Goal: Task Accomplishment & Management: Use online tool/utility

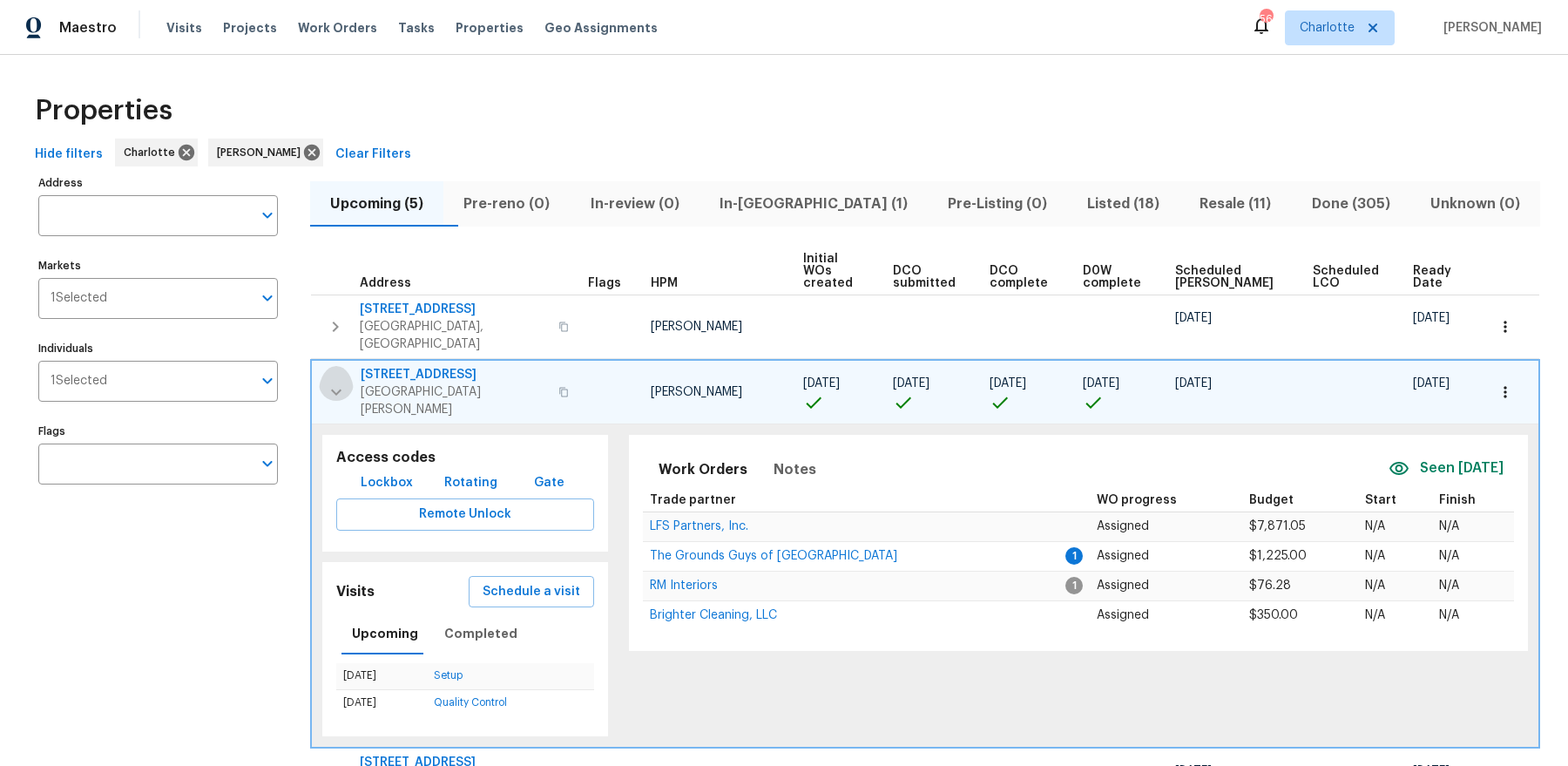
click at [339, 382] on icon "button" at bounding box center [336, 392] width 21 height 21
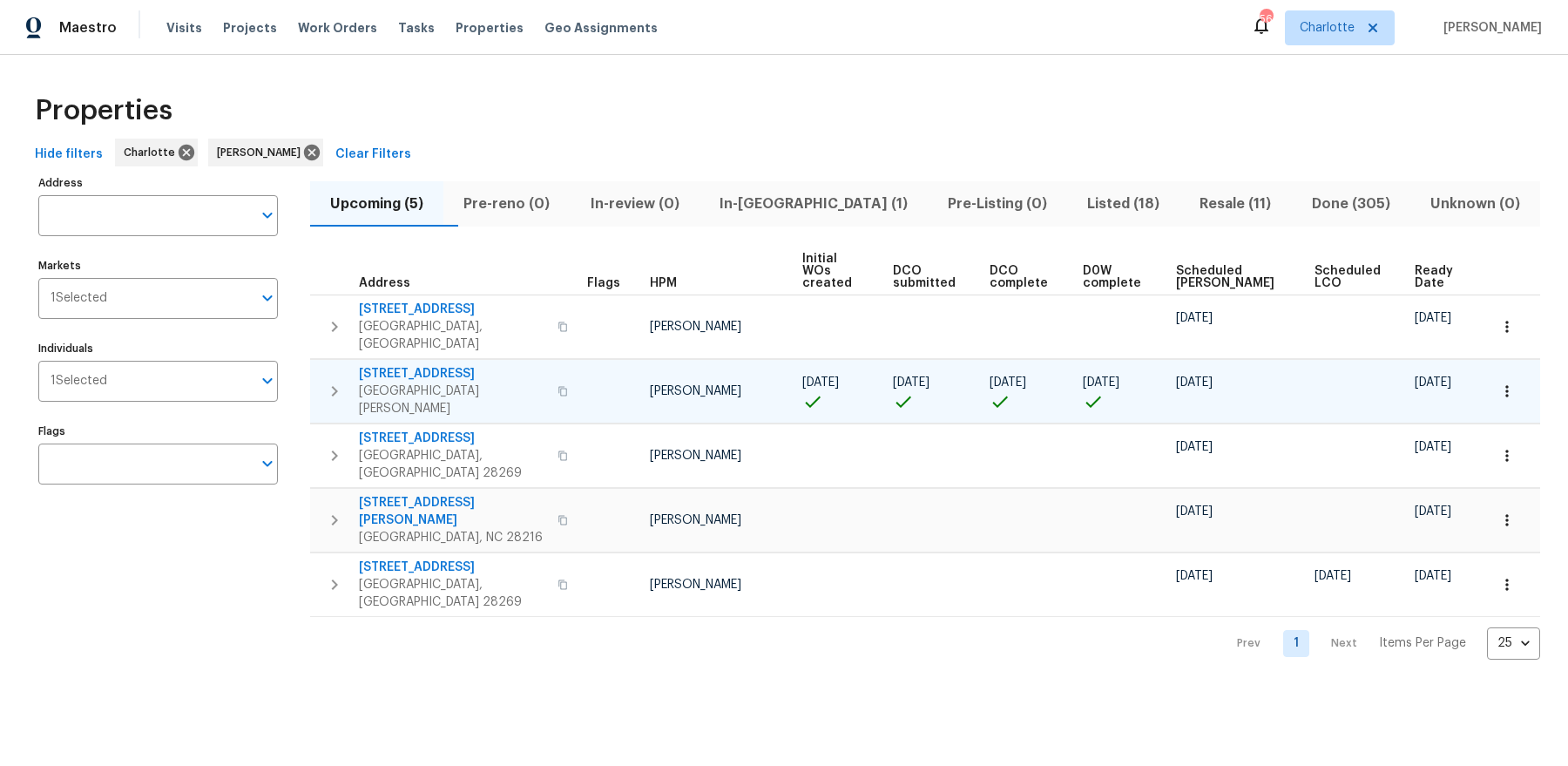
click at [803, 209] on span "In-[GEOGRAPHIC_DATA] (1)" at bounding box center [813, 204] width 207 height 25
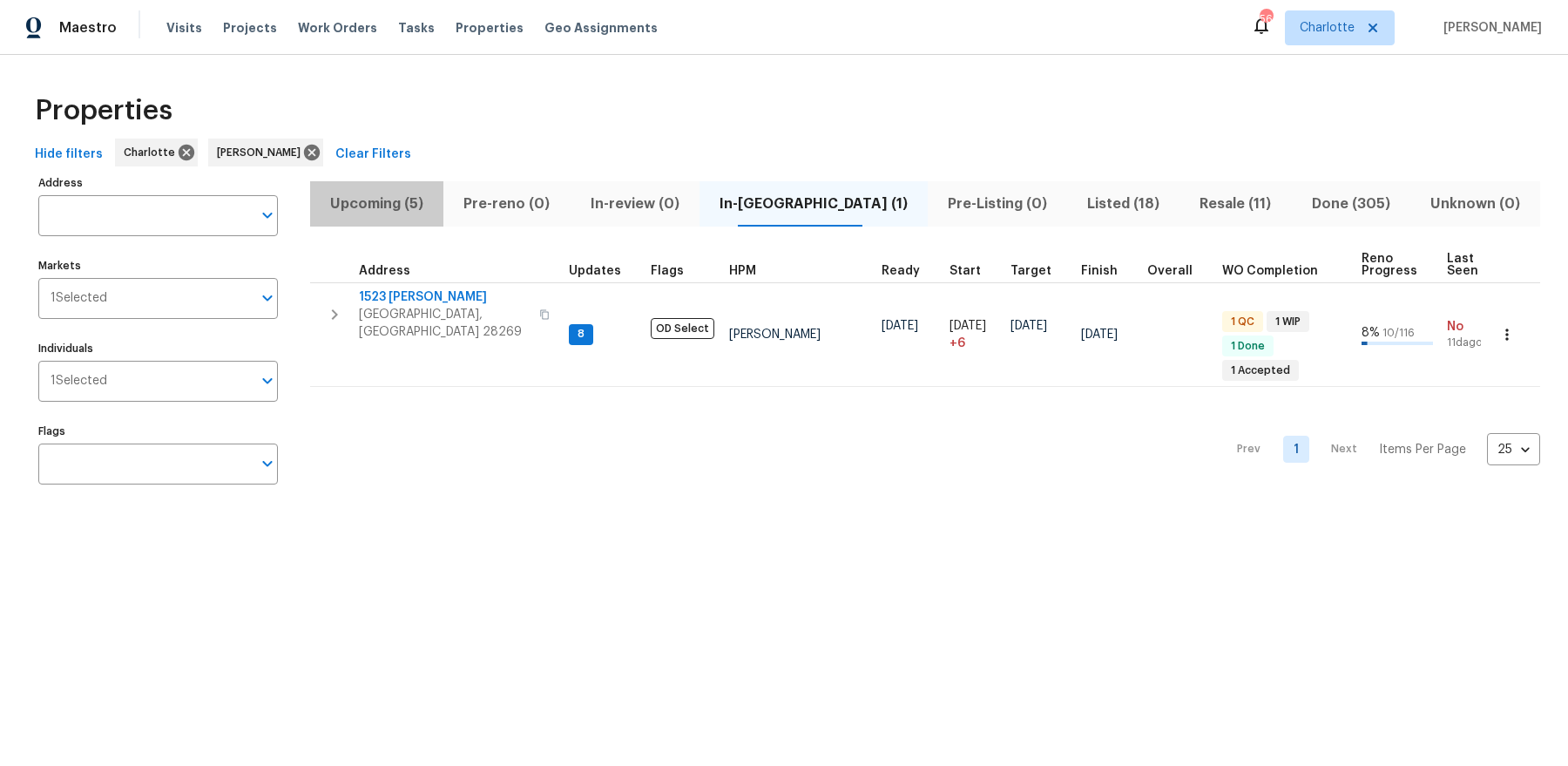
click at [420, 197] on span "Upcoming (5)" at bounding box center [377, 204] width 113 height 25
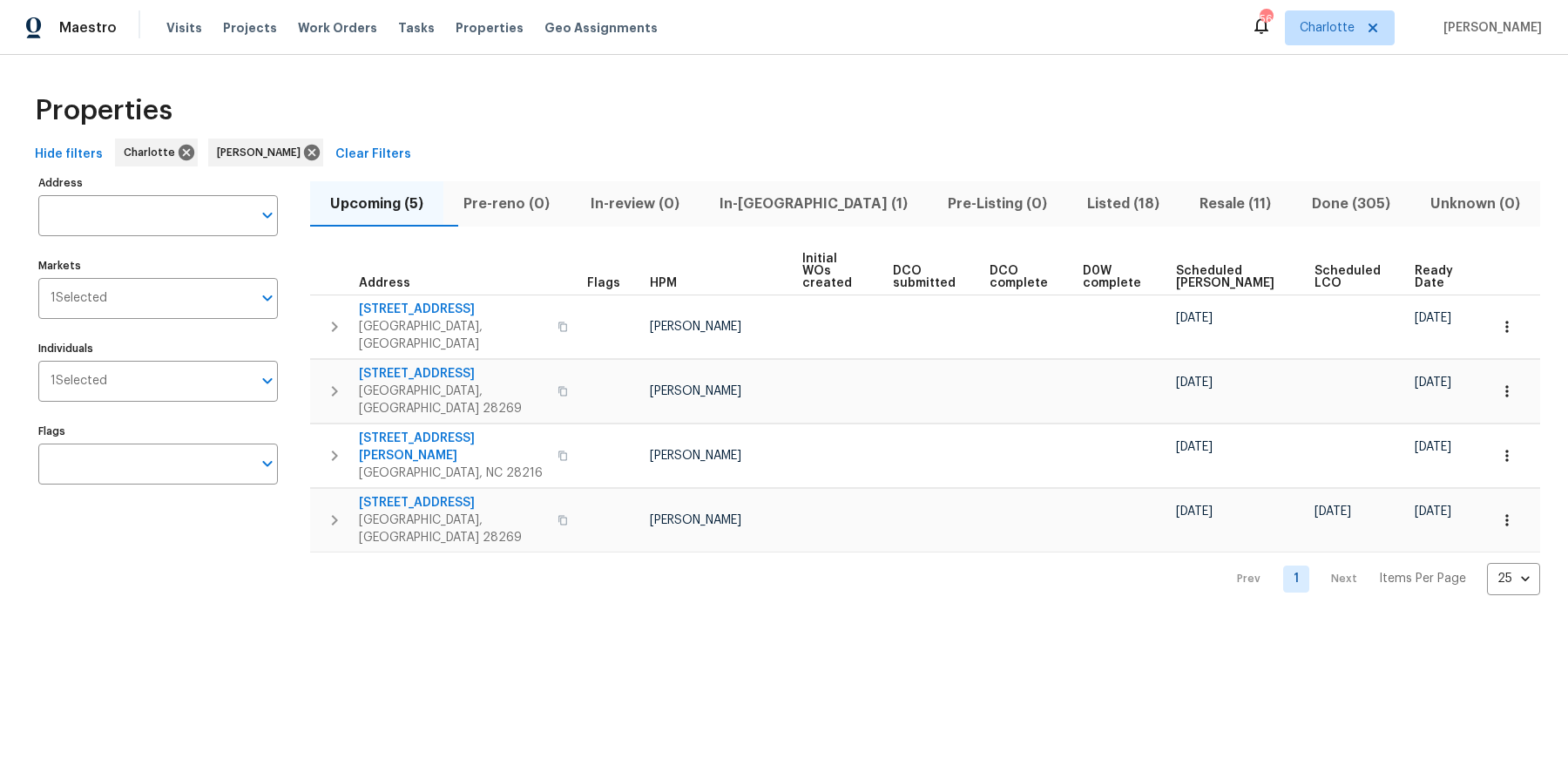
click at [798, 192] on span "In-[GEOGRAPHIC_DATA] (1)" at bounding box center [813, 204] width 207 height 25
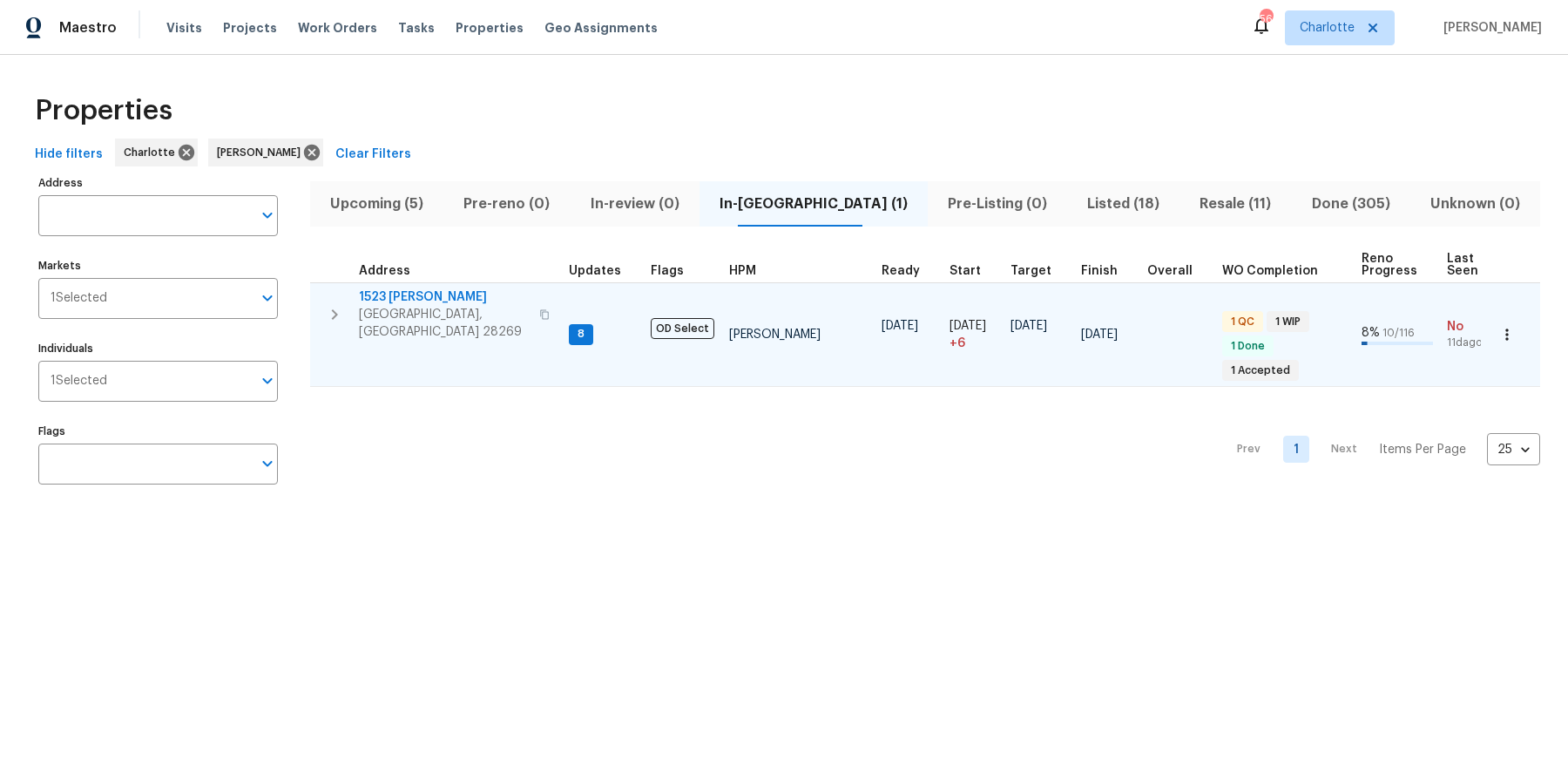
click at [413, 304] on span "1523 [PERSON_NAME]" at bounding box center [443, 296] width 170 height 17
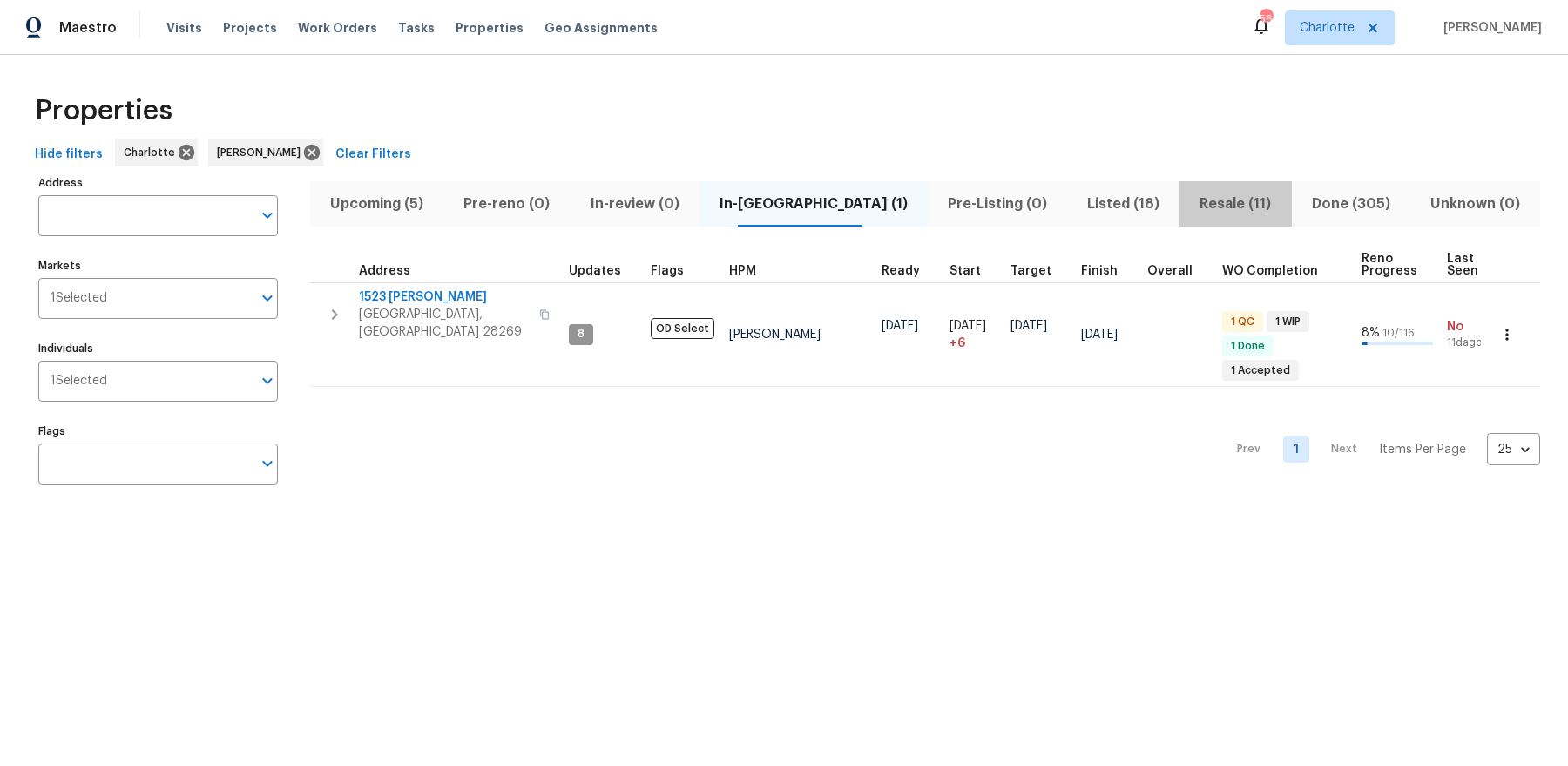
click at [1190, 203] on span "Resale (11)" at bounding box center [1235, 204] width 91 height 25
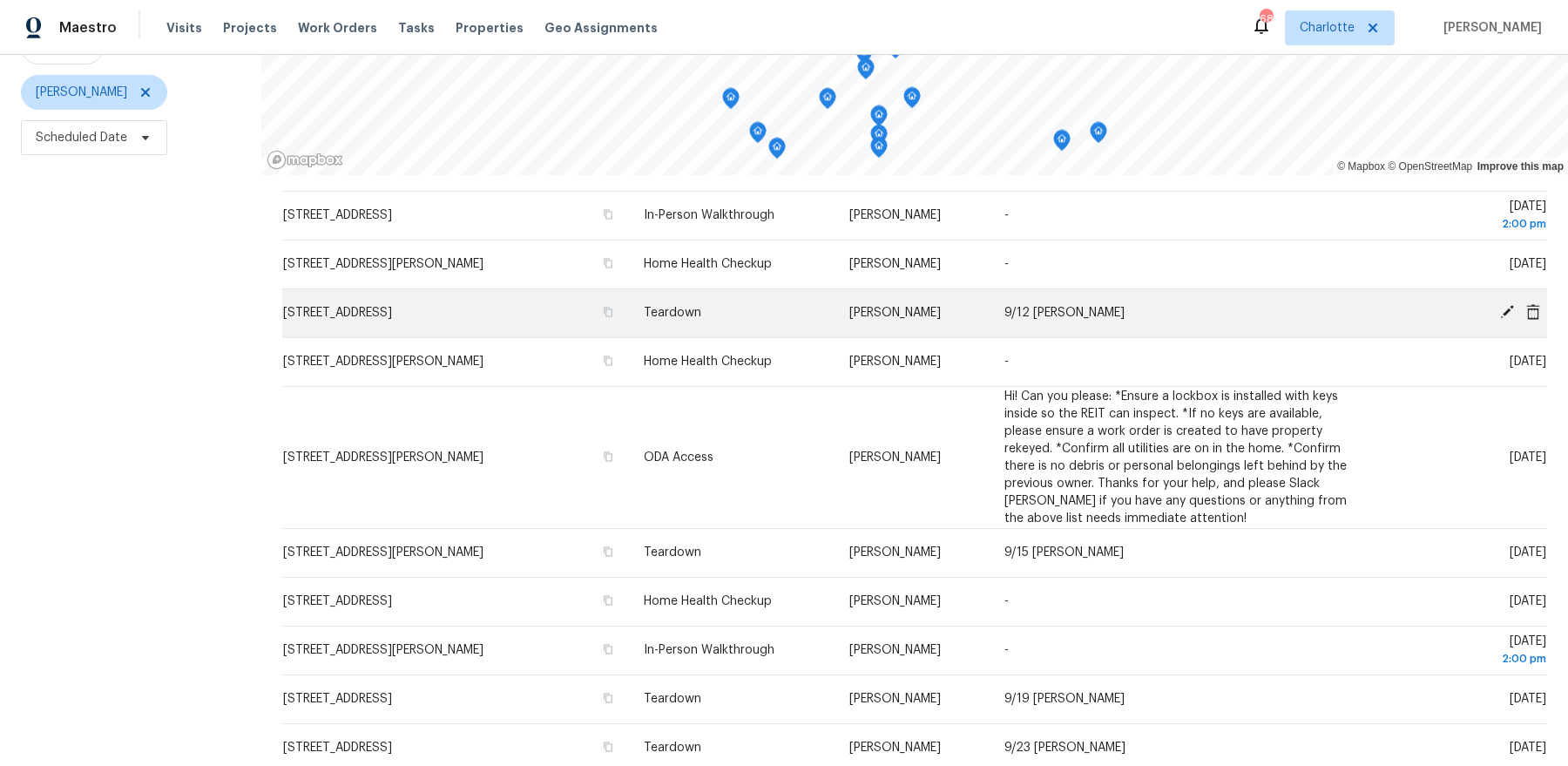
scroll to position [183, 0]
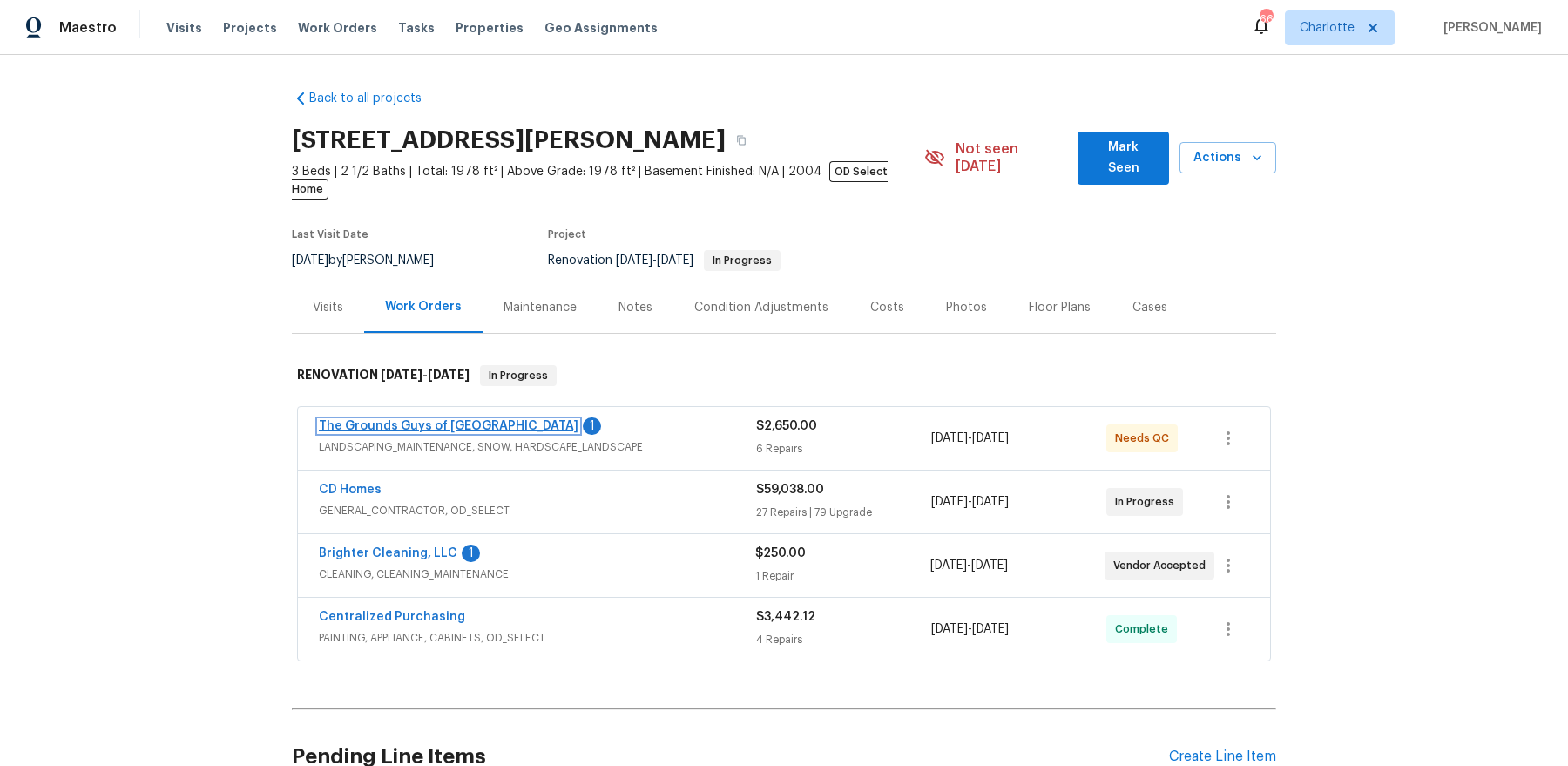
click at [450, 420] on link "The Grounds Guys of [GEOGRAPHIC_DATA]" at bounding box center [448, 426] width 259 height 12
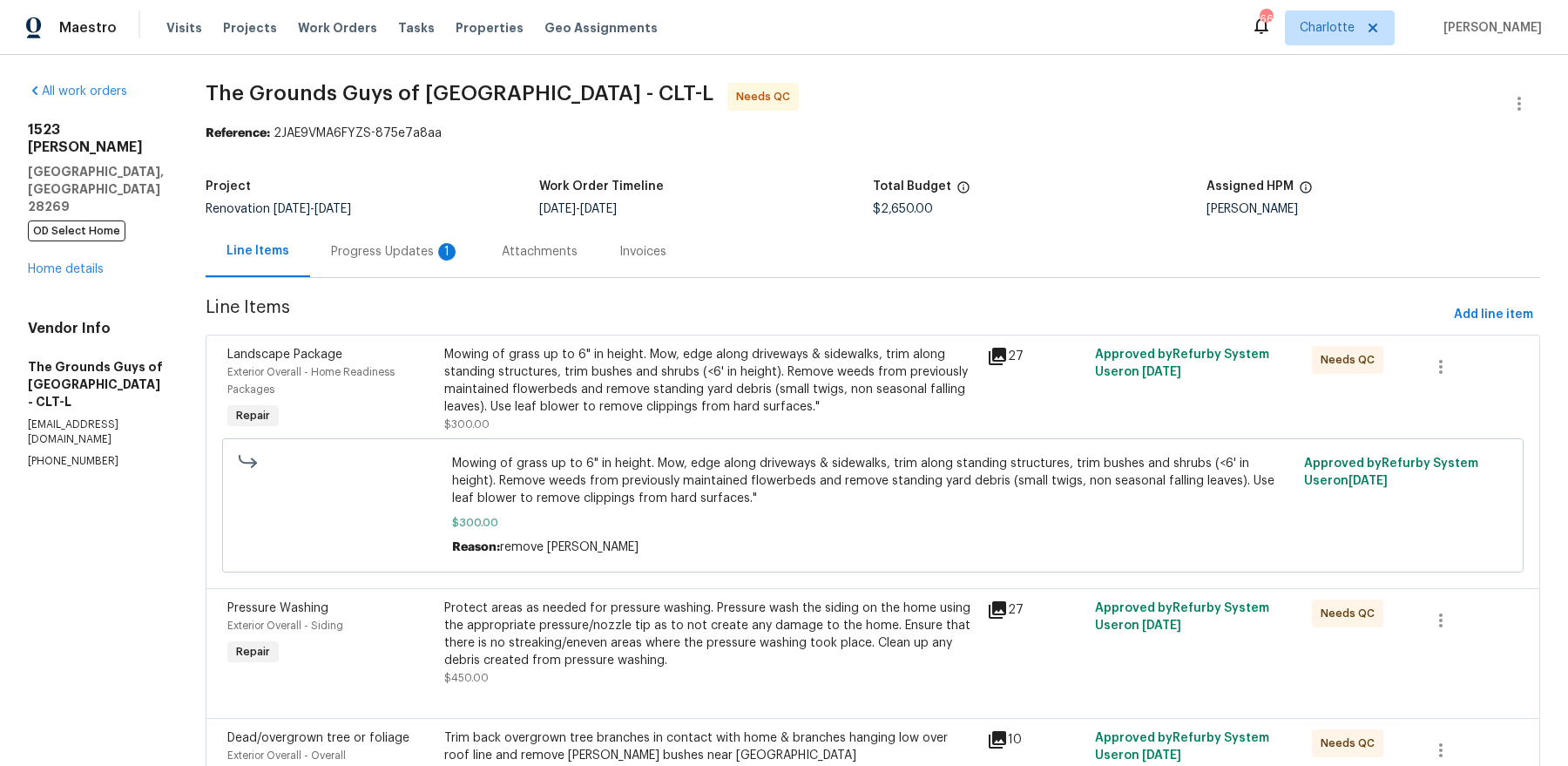
click at [458, 247] on div "Progress Updates 1" at bounding box center [395, 251] width 129 height 17
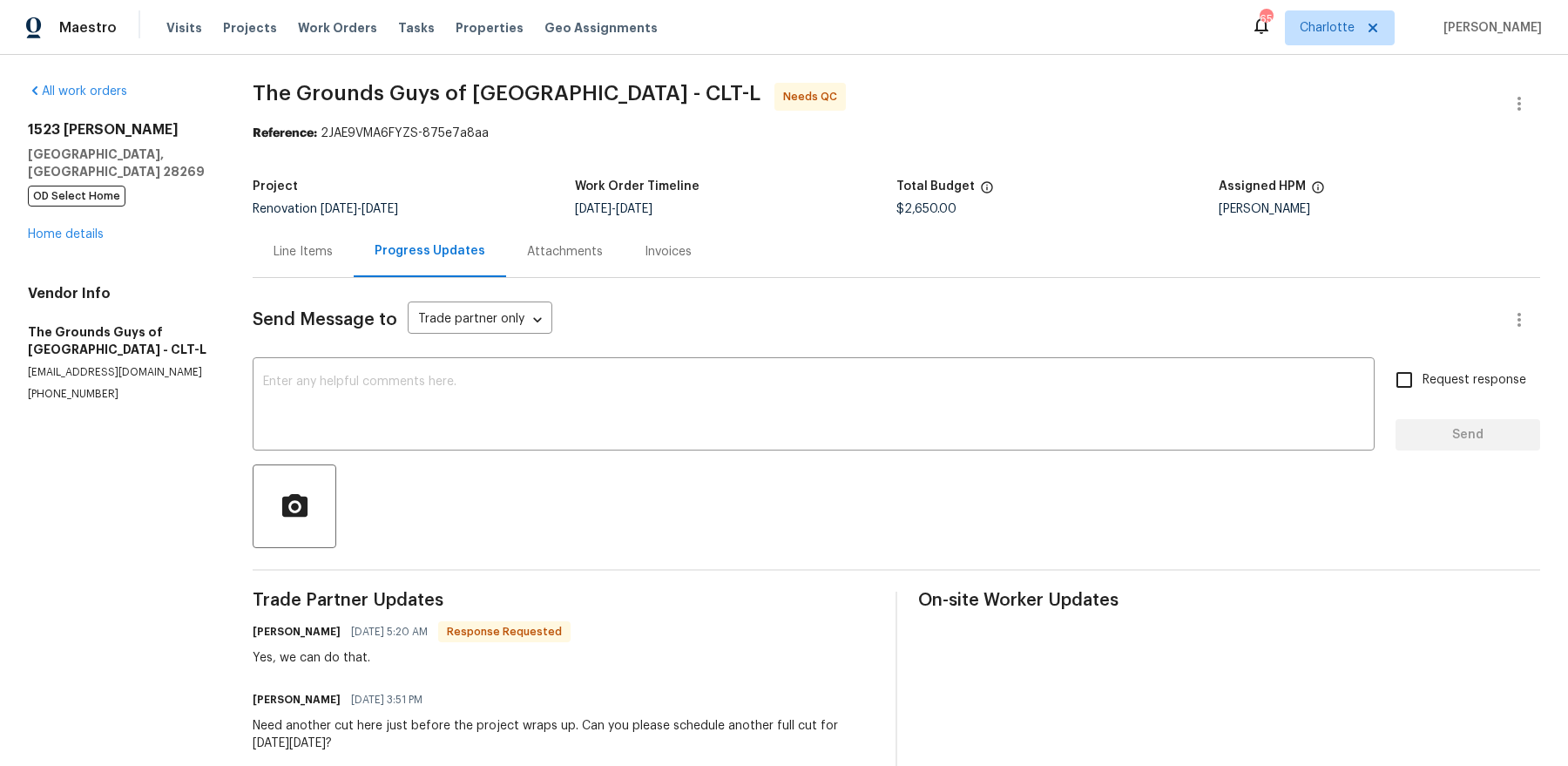
click at [485, 258] on div "Progress Updates" at bounding box center [430, 250] width 111 height 17
click at [50, 228] on link "Home details" at bounding box center [65, 234] width 76 height 12
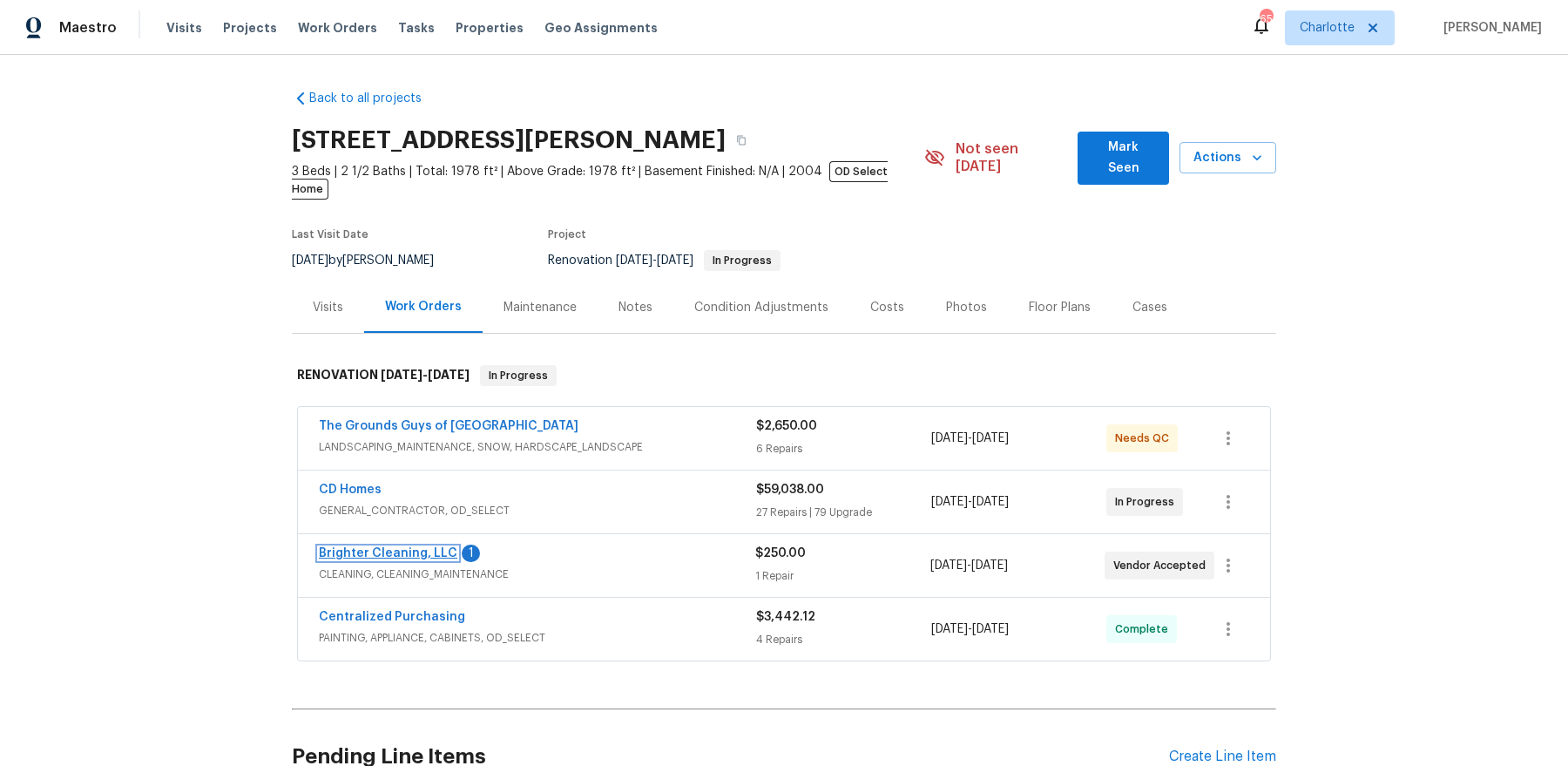
click at [423, 548] on link "Brighter Cleaning, LLC" at bounding box center [388, 553] width 138 height 12
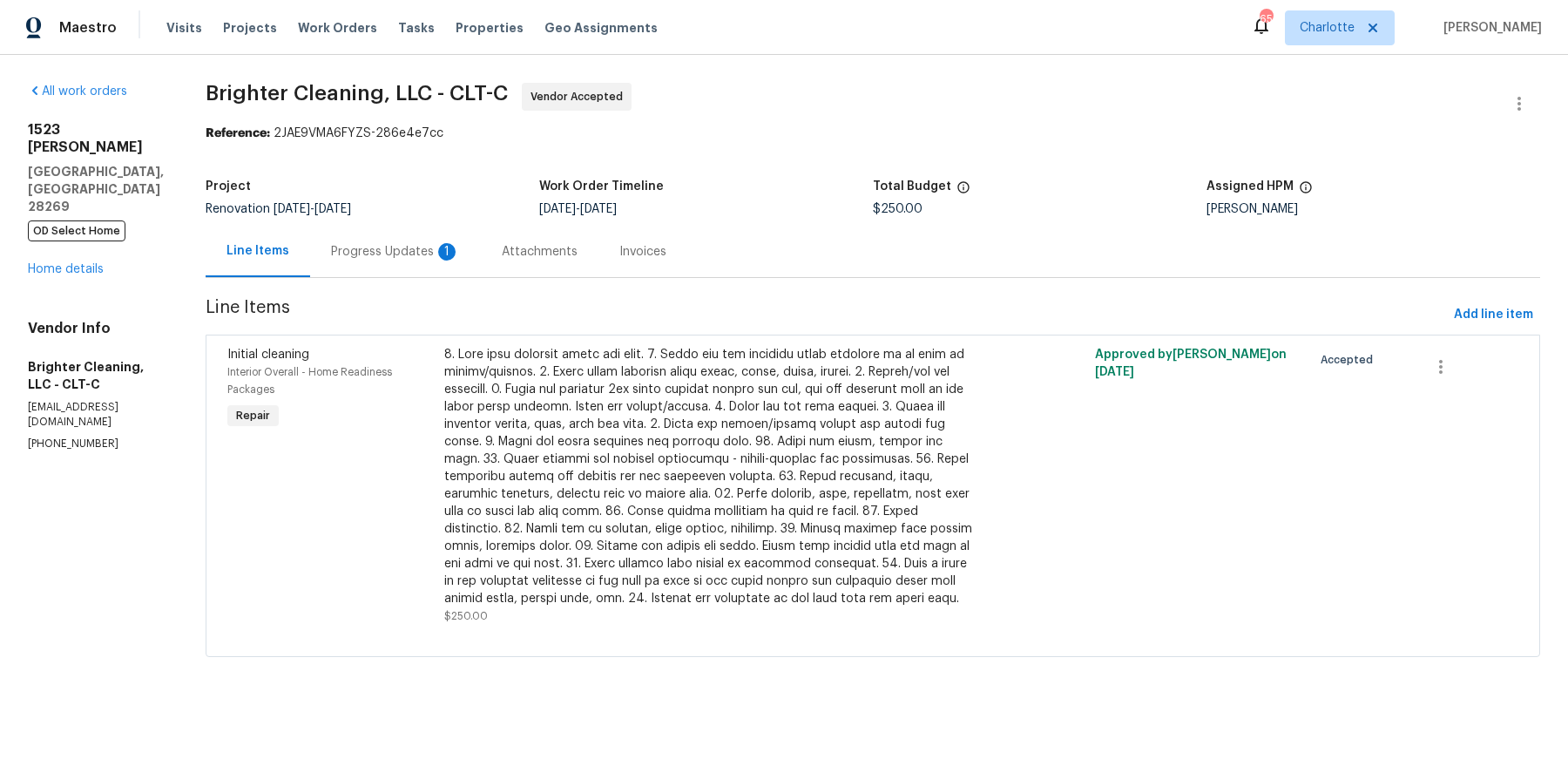
click at [331, 259] on div "Progress Updates 1" at bounding box center [395, 251] width 129 height 17
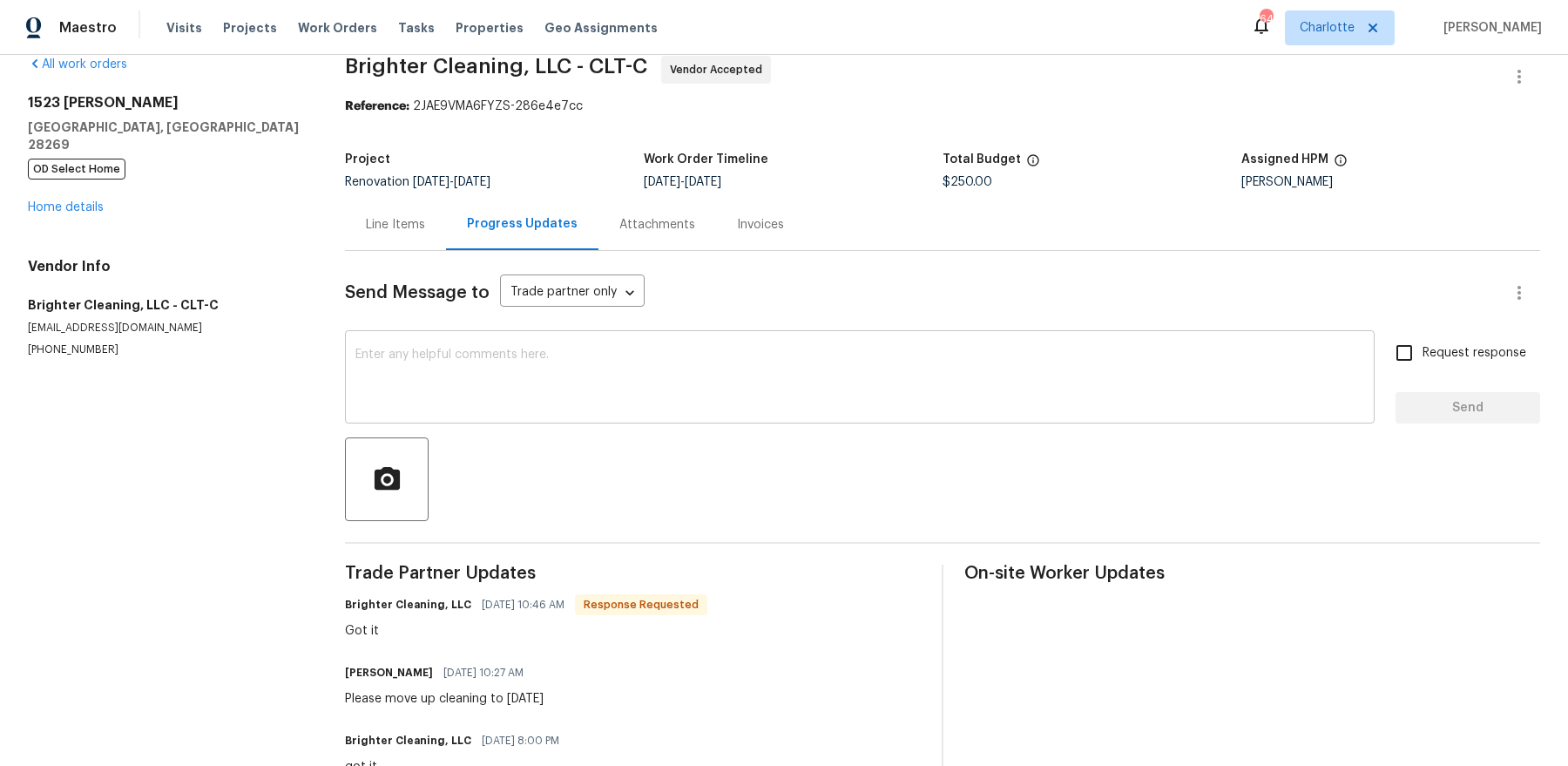
scroll to position [41, 0]
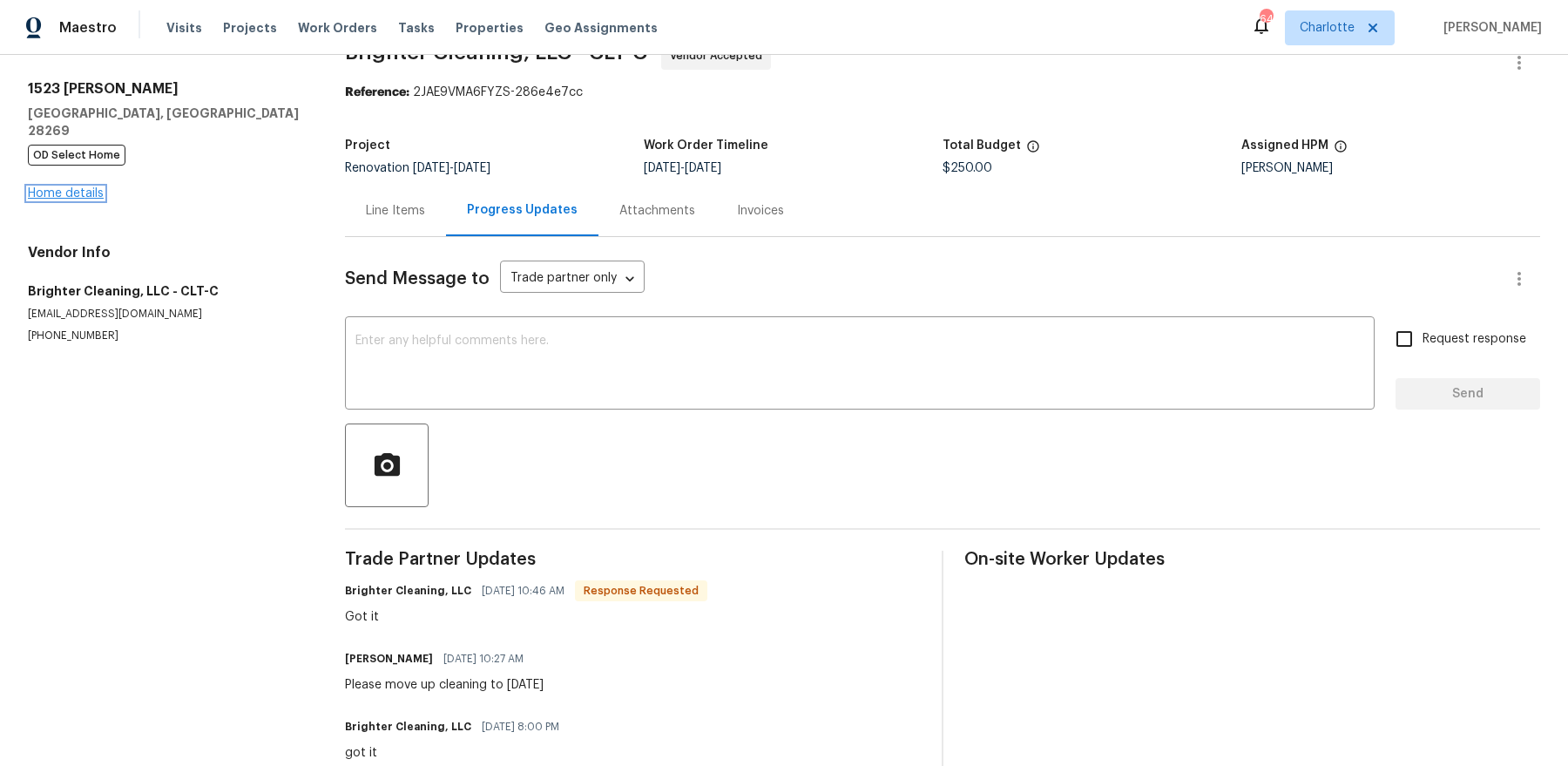
click at [69, 187] on link "Home details" at bounding box center [65, 193] width 76 height 12
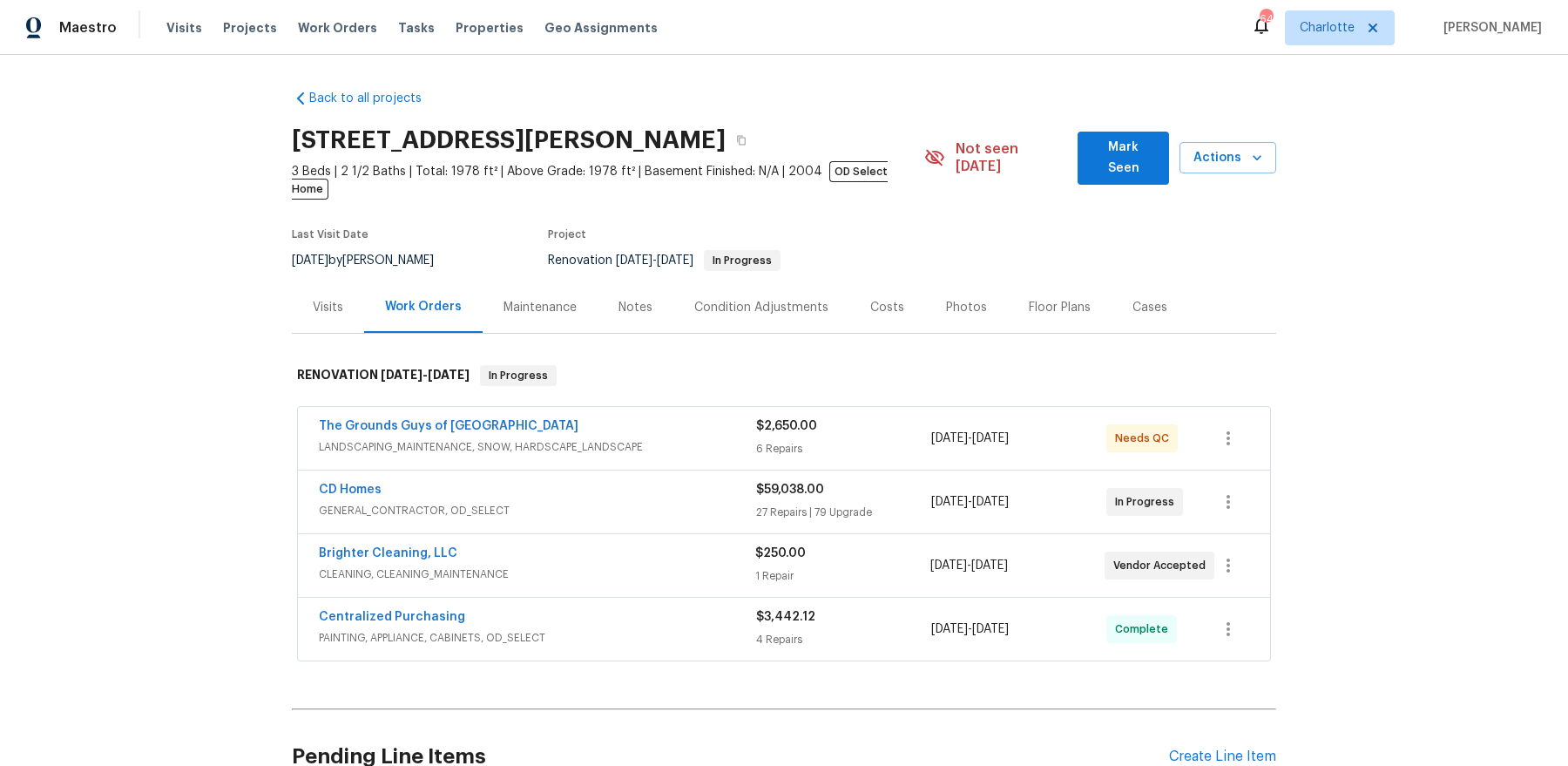
click at [648, 282] on div "Notes" at bounding box center [635, 307] width 76 height 51
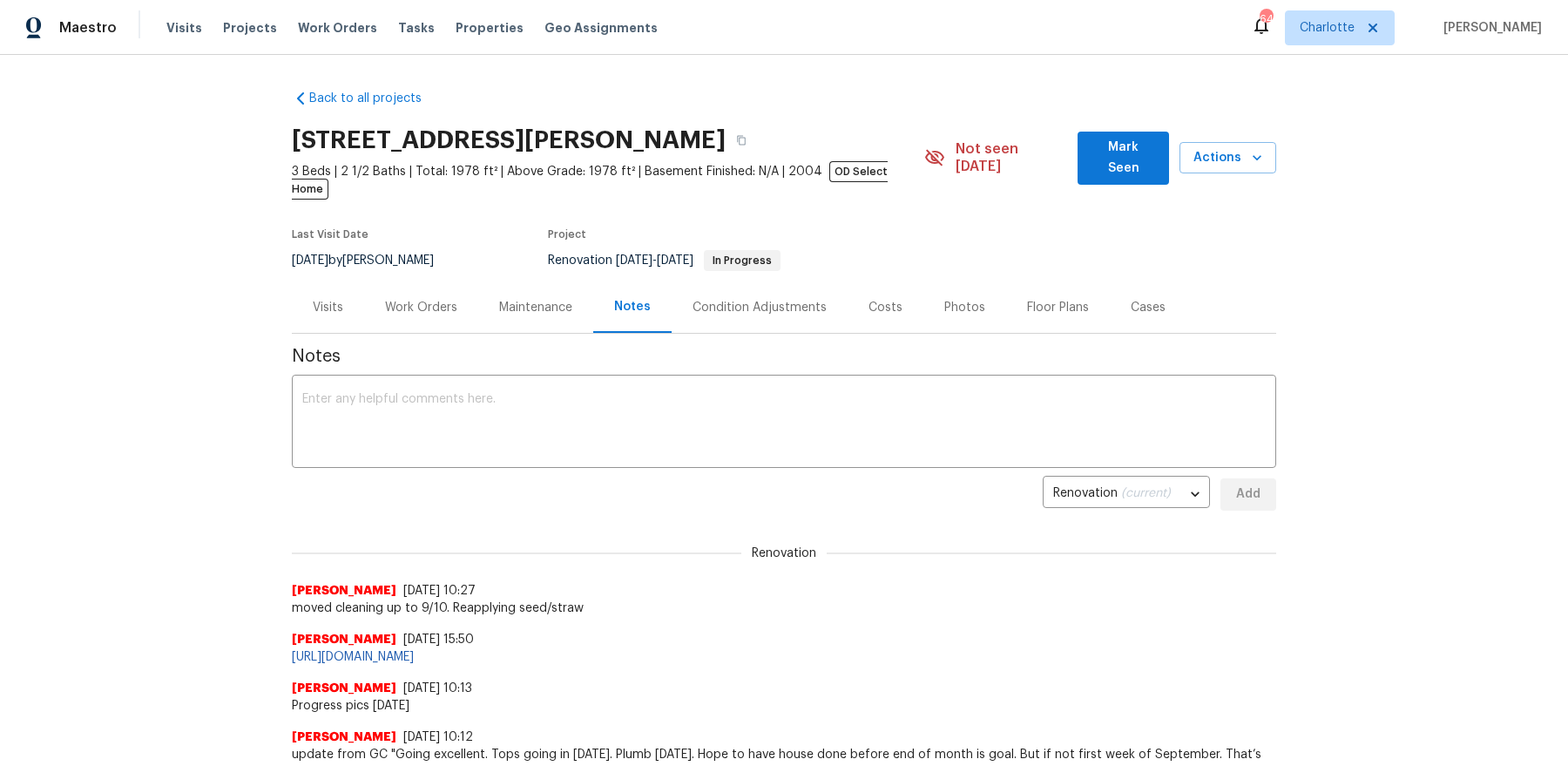
click at [563, 393] on textarea at bounding box center [784, 423] width 964 height 61
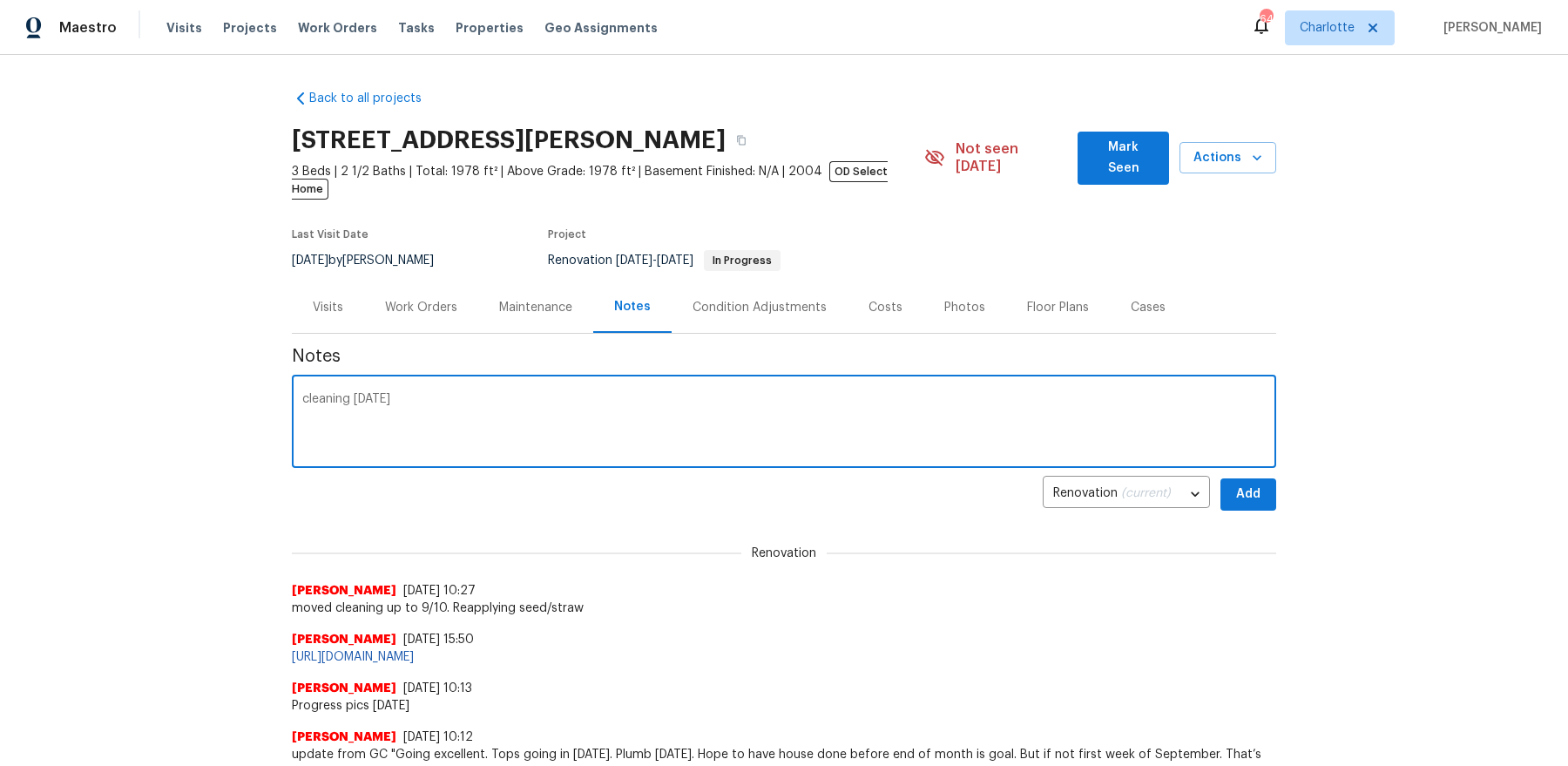
type textarea "cleaning tomorrow"
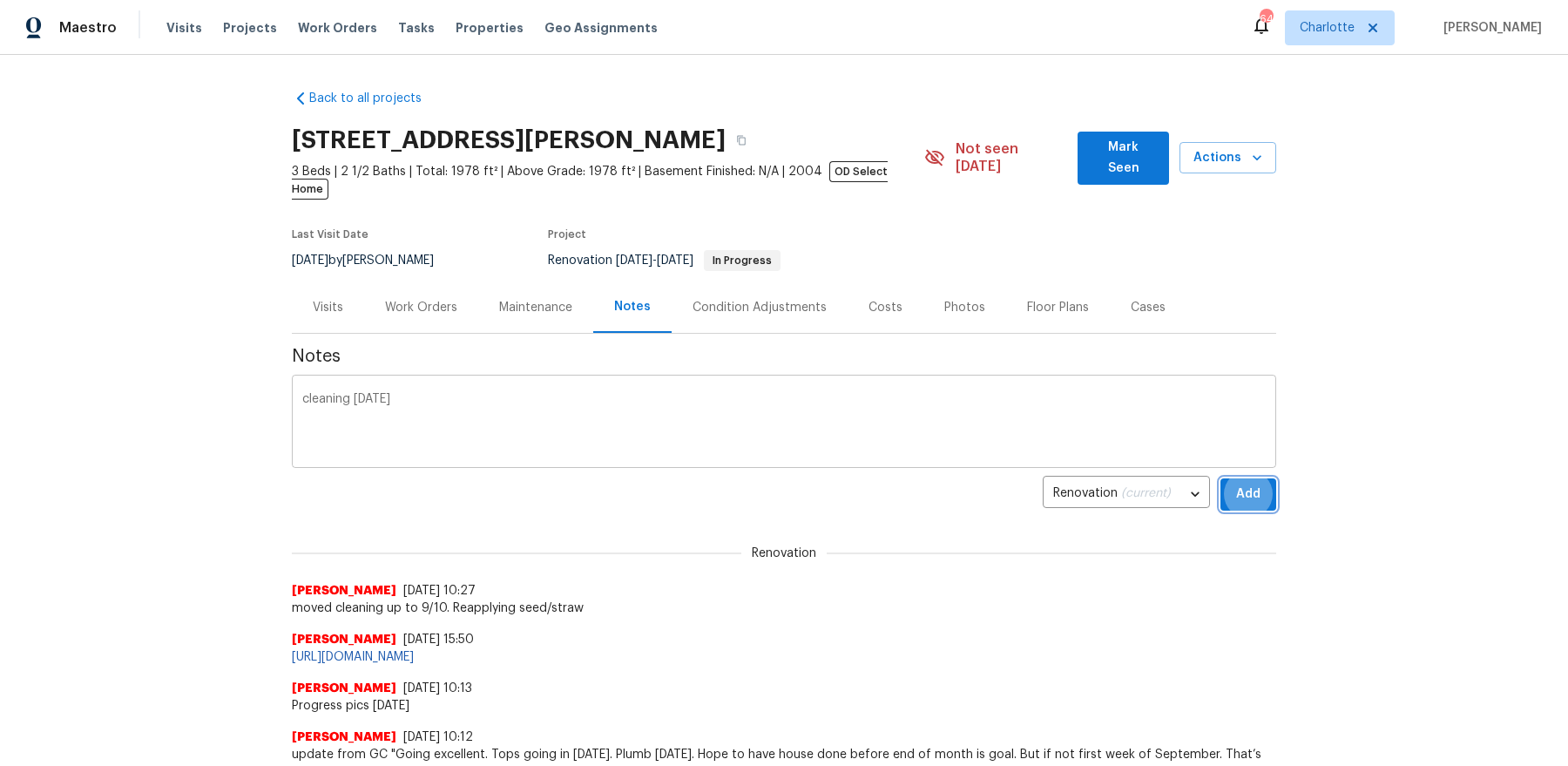
click at [1220, 479] on button "Add" at bounding box center [1248, 494] width 56 height 32
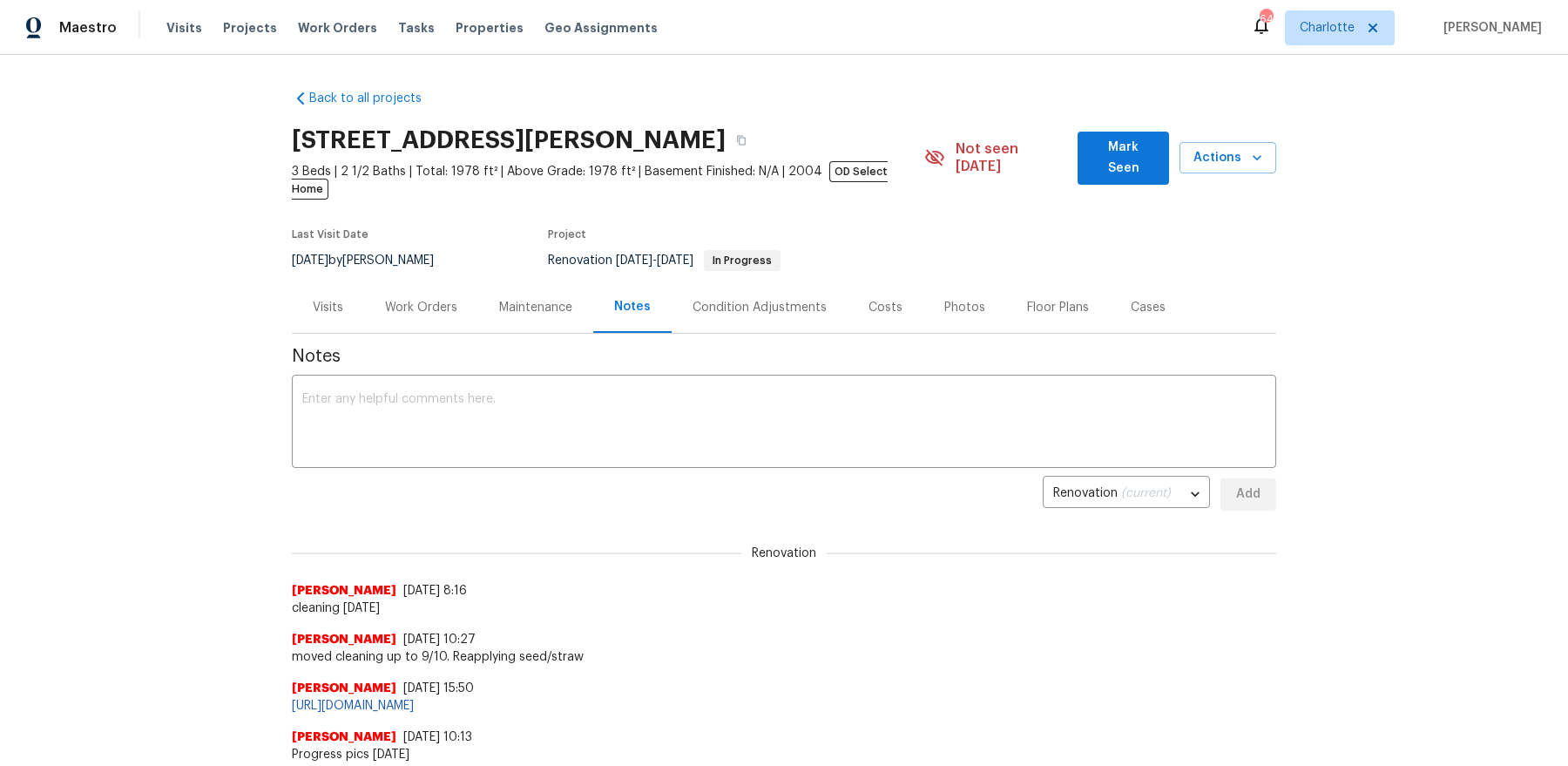
click at [1132, 155] on span "Mark Seen" at bounding box center [1123, 158] width 64 height 43
